Goal: Task Accomplishment & Management: Manage account settings

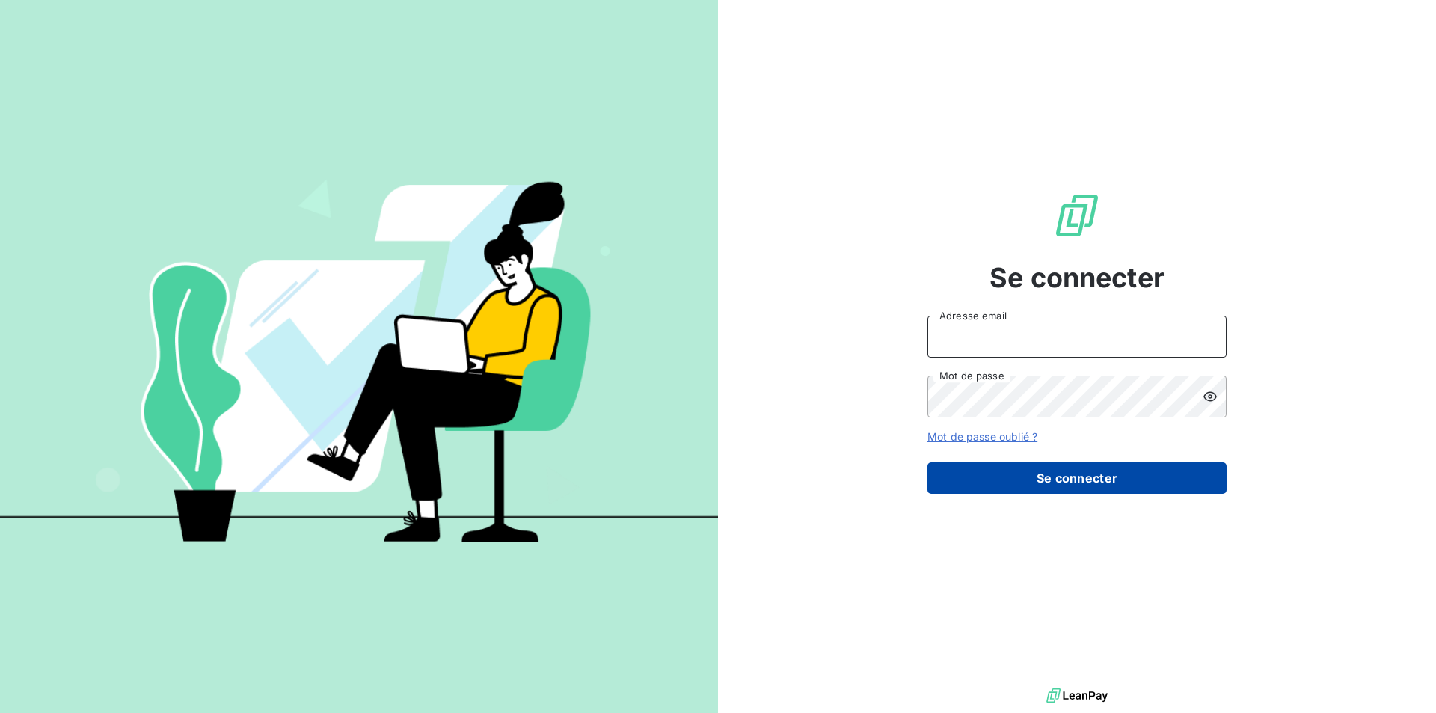
type input "[PERSON_NAME][EMAIL_ADDRESS][DOMAIN_NAME]"
click at [1057, 479] on button "Se connecter" at bounding box center [1076, 477] width 299 height 31
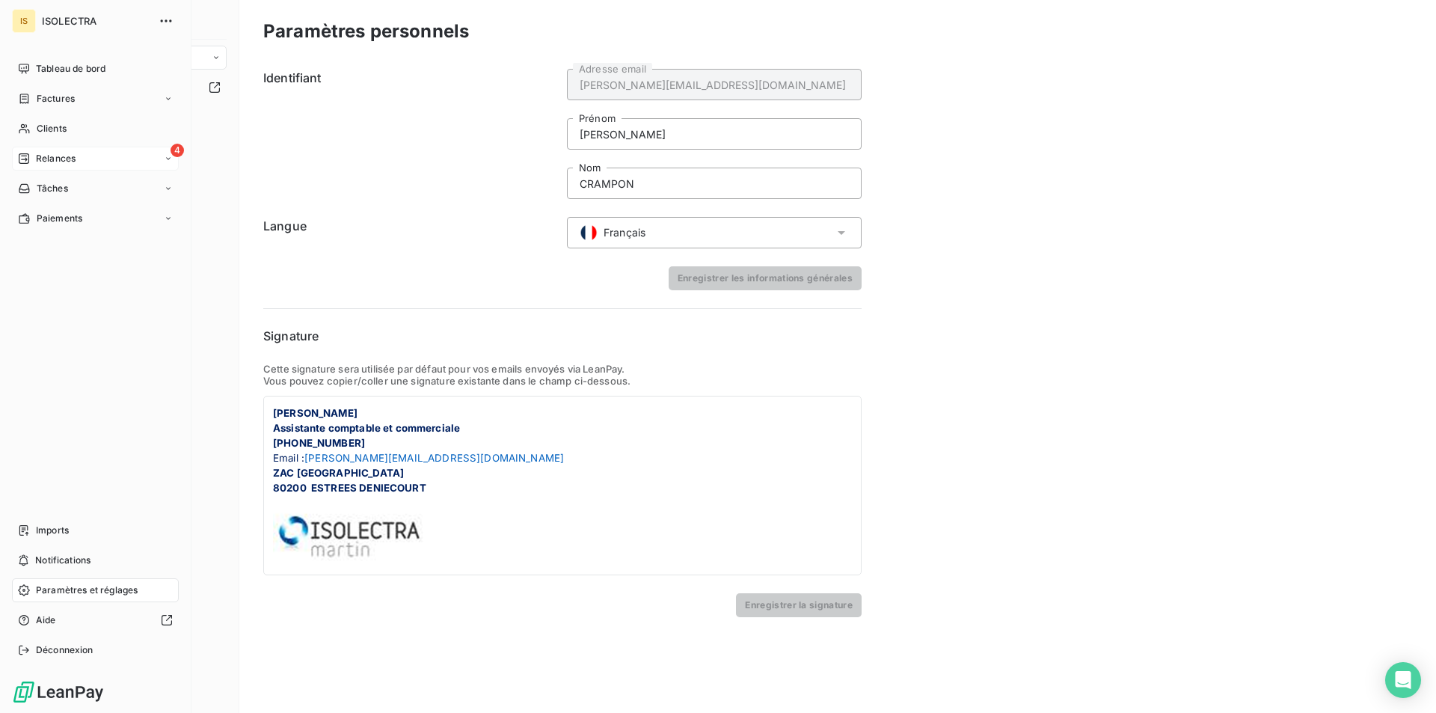
click at [34, 162] on div "Relances" at bounding box center [47, 158] width 58 height 13
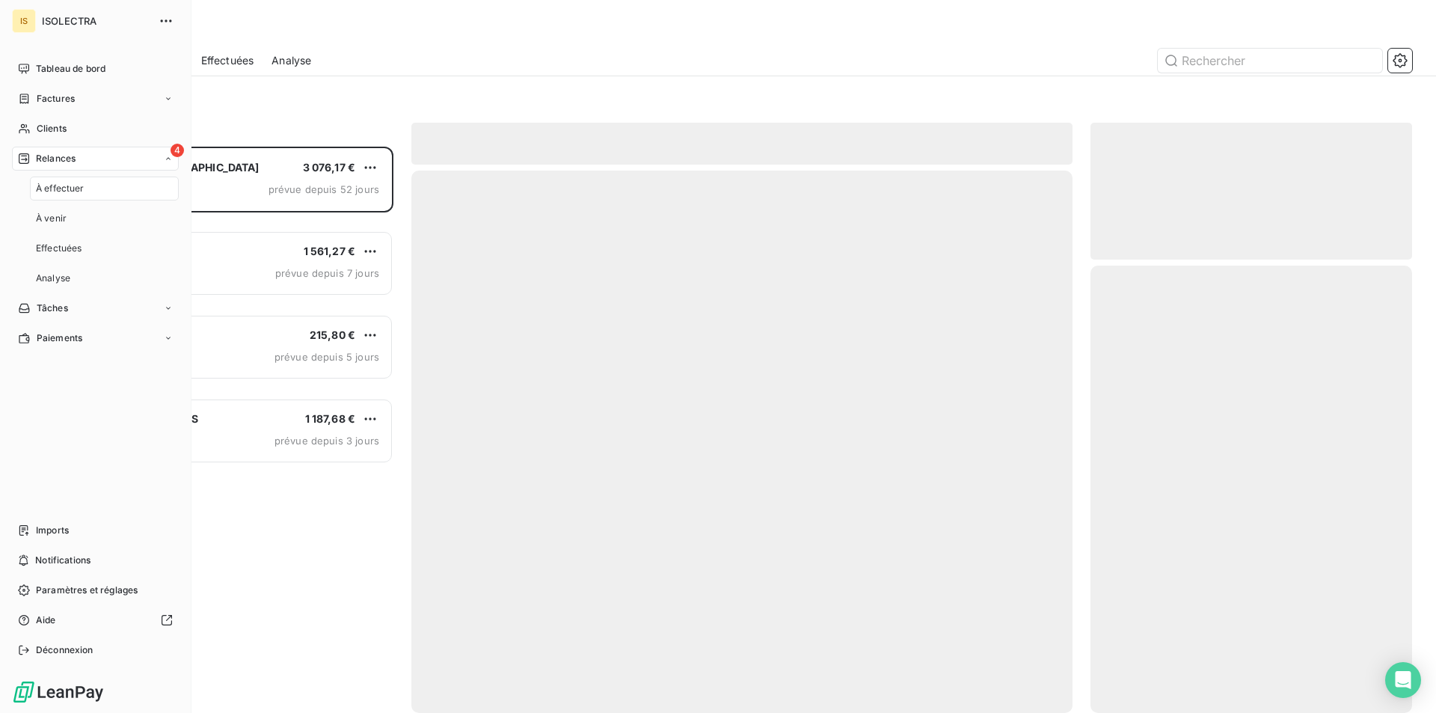
scroll to position [555, 310]
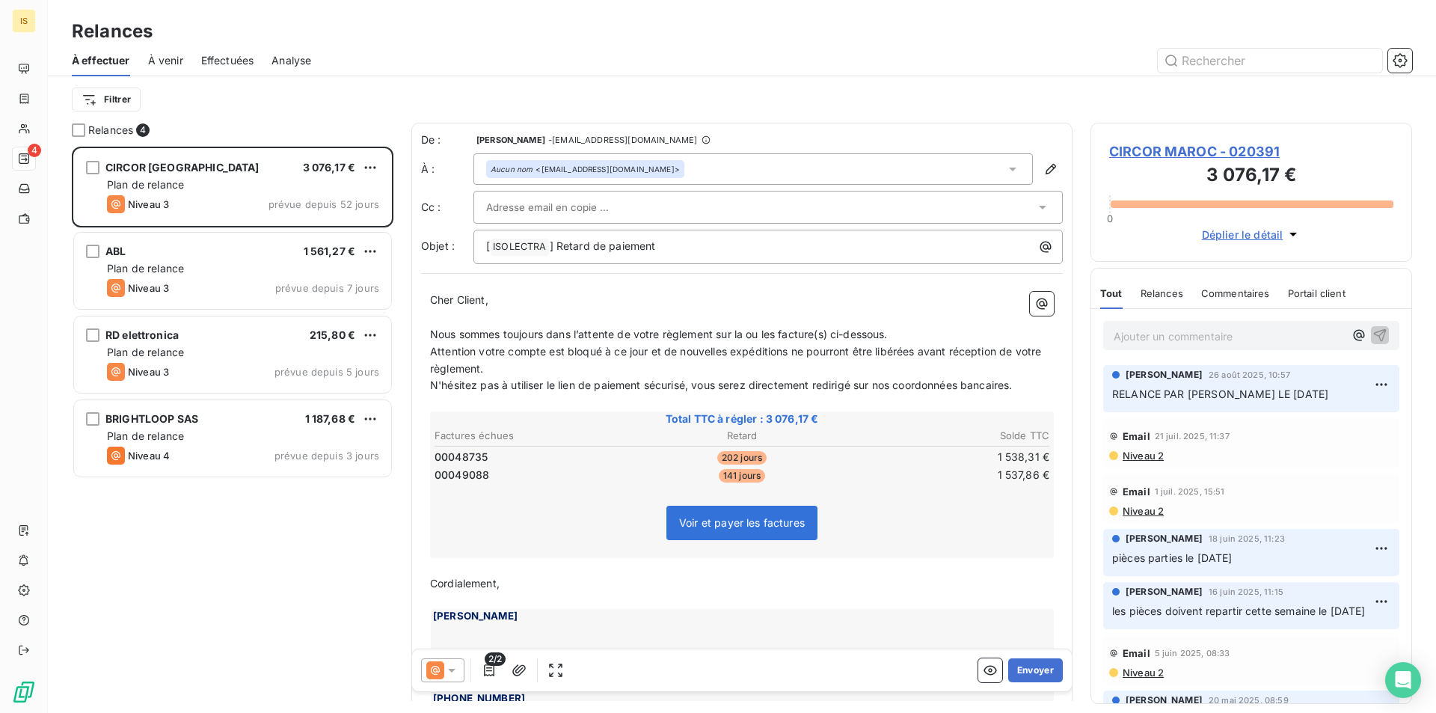
click at [188, 64] on div "À effectuer À venir Effectuées Analyse" at bounding box center [742, 60] width 1388 height 31
click at [175, 67] on span "À venir" at bounding box center [165, 60] width 35 height 15
